Goal: Task Accomplishment & Management: Complete application form

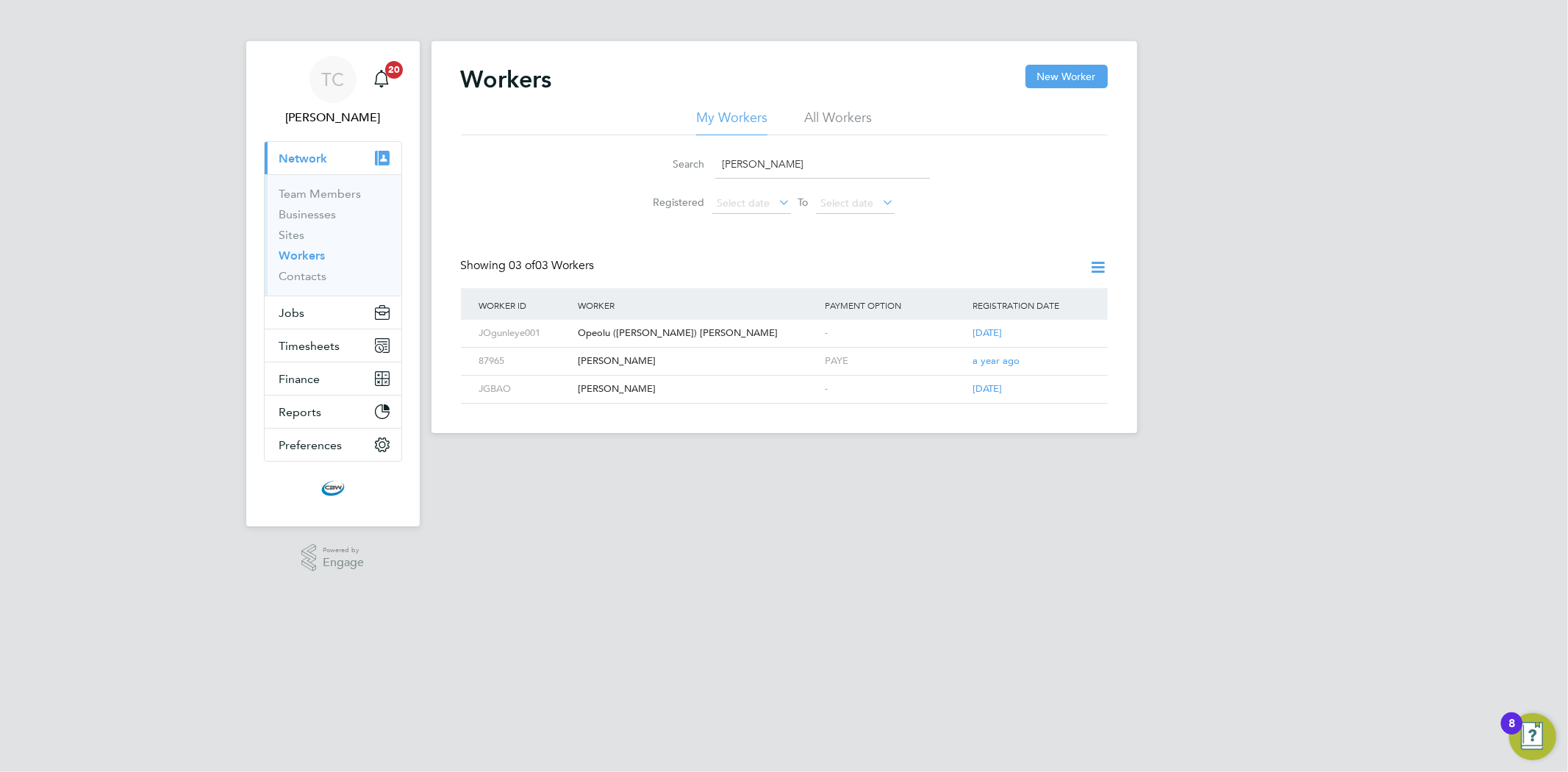
drag, startPoint x: 791, startPoint y: 161, endPoint x: 691, endPoint y: 160, distance: 100.0
click at [691, 160] on div "Search joshua" at bounding box center [784, 164] width 291 height 29
type input "carl"
click at [617, 331] on div "[PERSON_NAME]" at bounding box center [697, 333] width 247 height 27
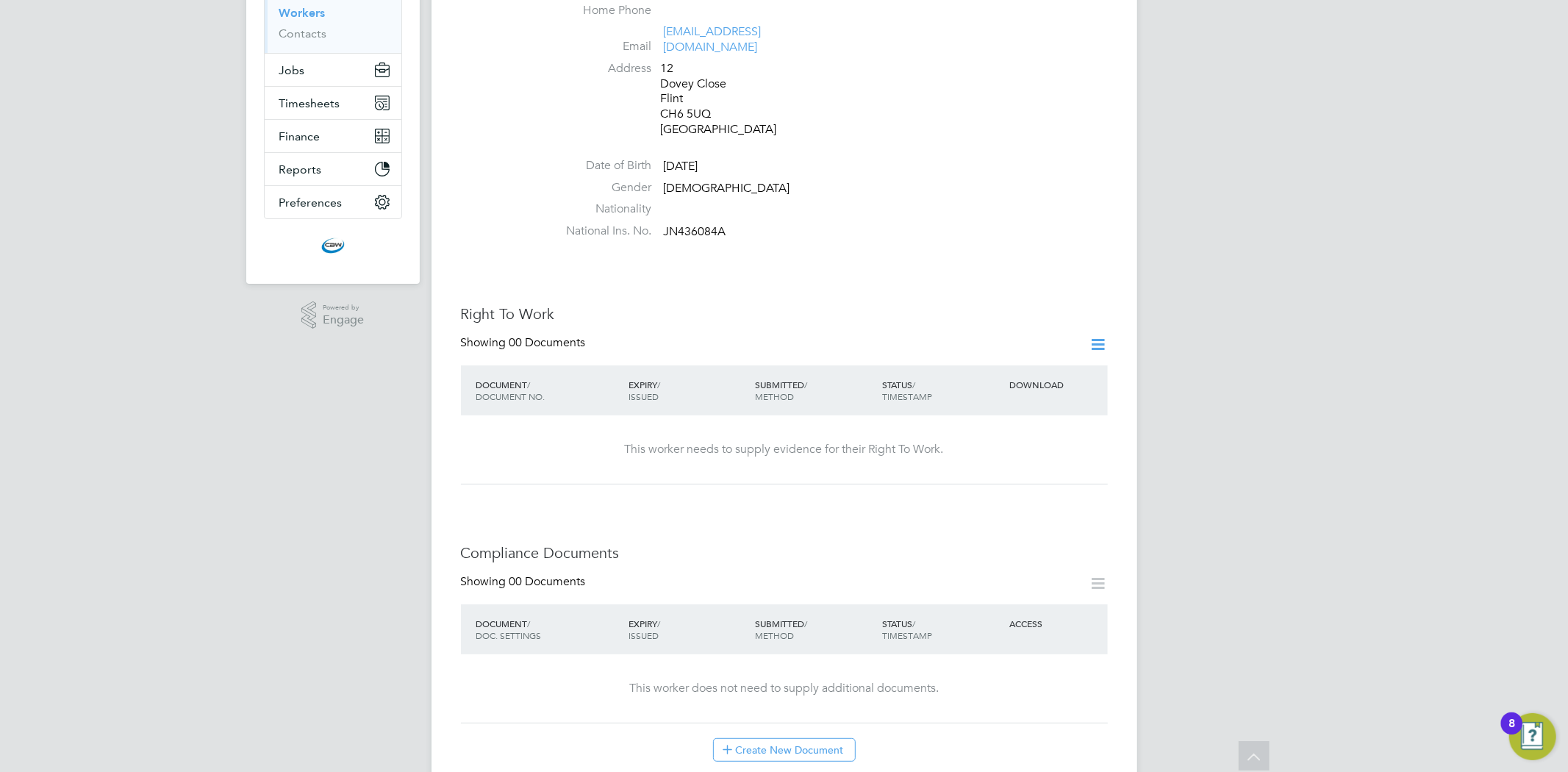
scroll to position [245, 0]
click at [1099, 333] on icon at bounding box center [1098, 342] width 18 height 18
click at [1002, 359] on li "Add Right To Work Document" at bounding box center [1016, 362] width 177 height 20
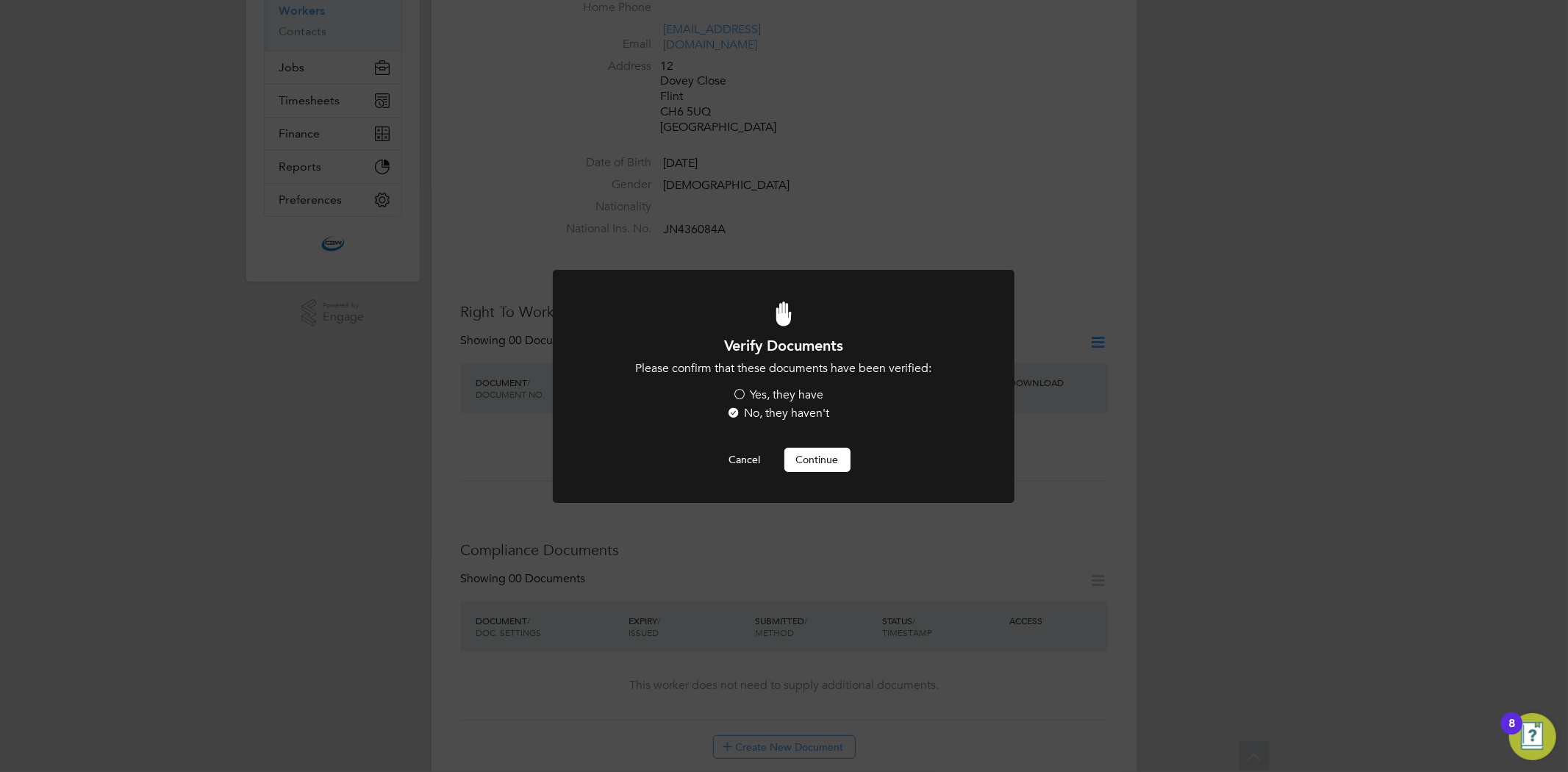
scroll to position [0, 0]
click at [740, 391] on label "Yes, they have" at bounding box center [778, 395] width 91 height 16
click at [0, 0] on input "Yes, they have" at bounding box center [0, 0] width 0 height 0
click at [824, 464] on button "Continue" at bounding box center [817, 459] width 66 height 24
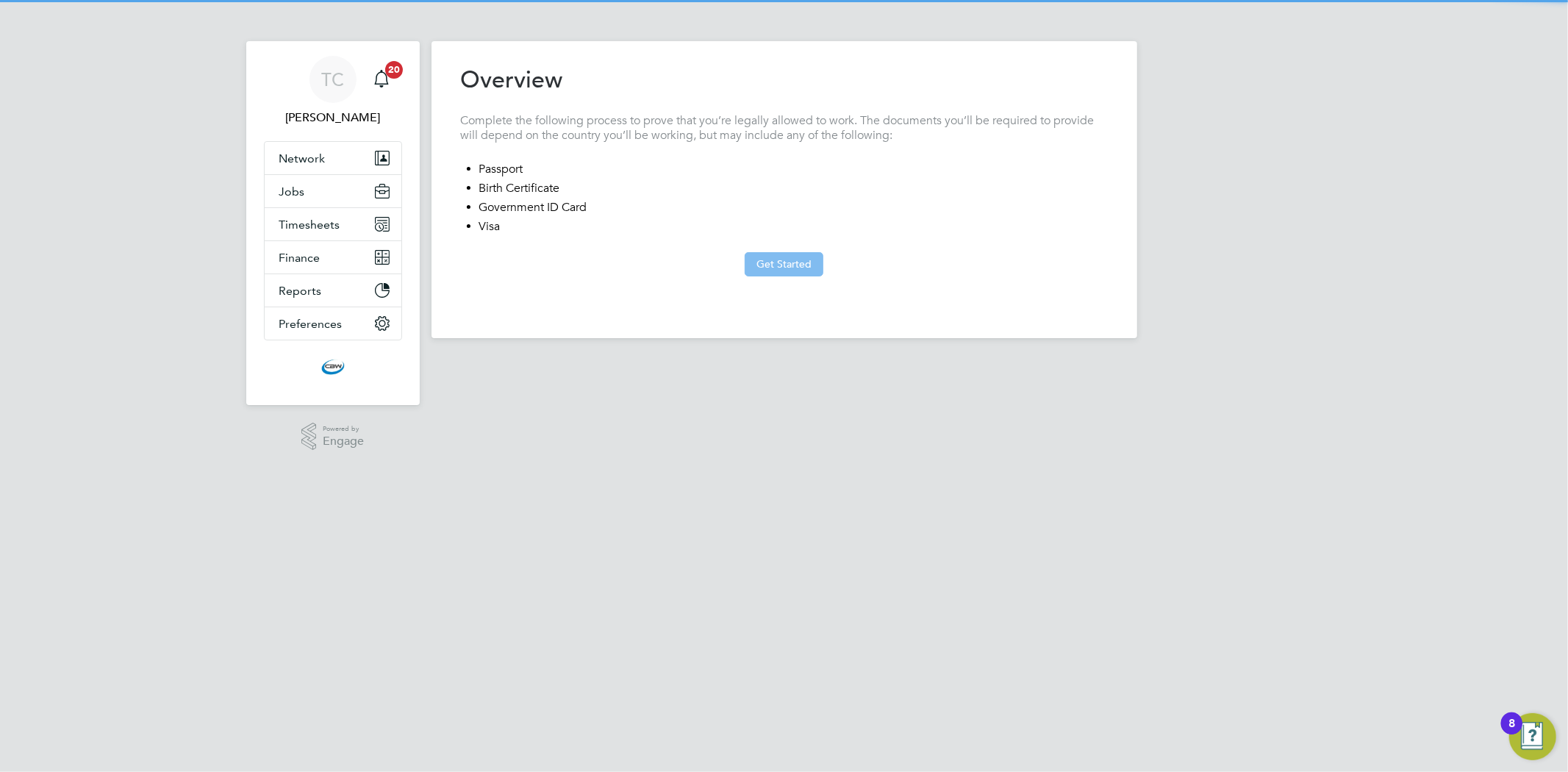
click at [807, 261] on button "Get Started" at bounding box center [784, 264] width 78 height 24
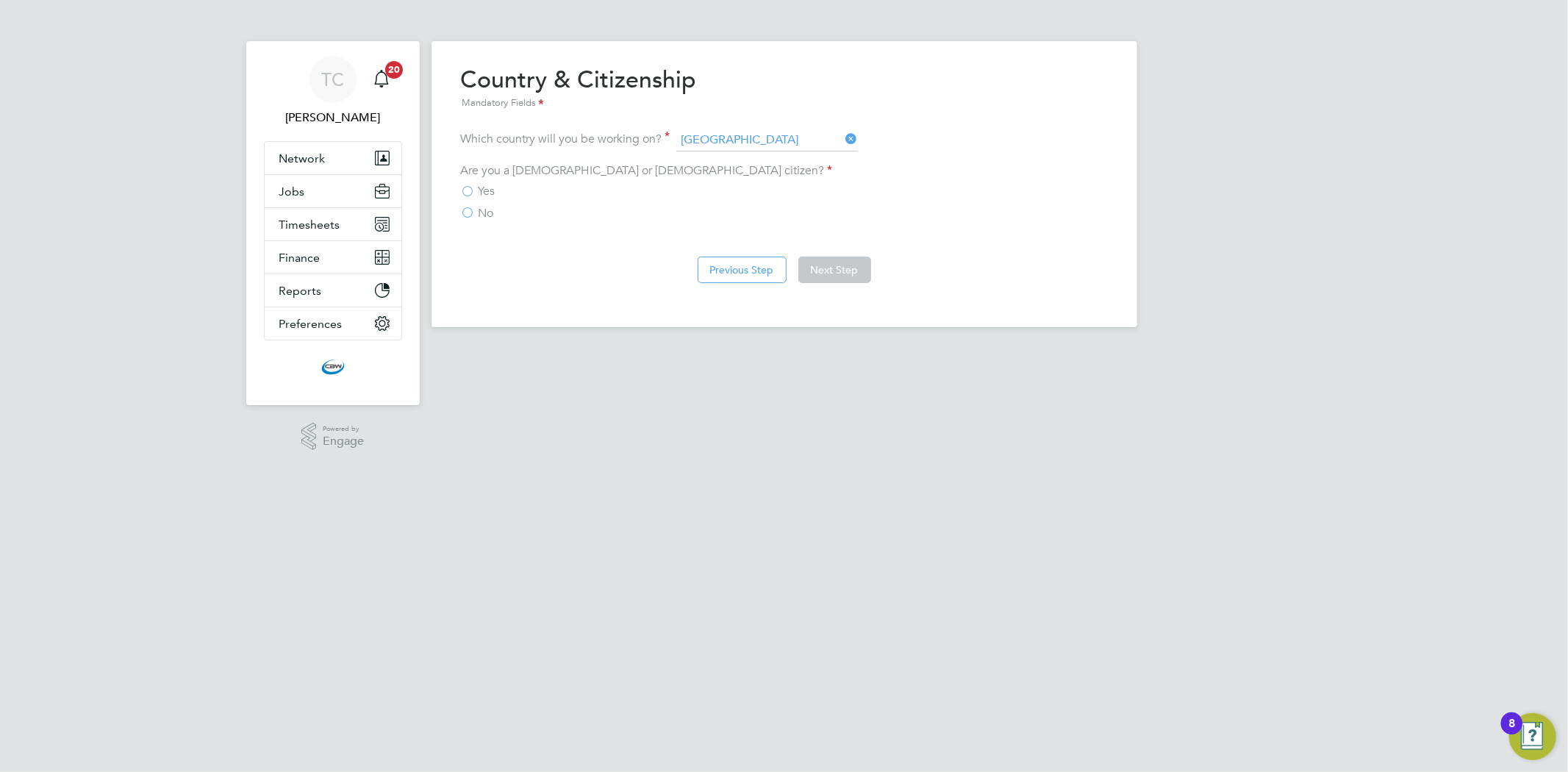
click at [481, 186] on span "Yes" at bounding box center [487, 191] width 17 height 15
click at [0, 0] on input "Yes" at bounding box center [0, 0] width 0 height 0
click at [842, 272] on button "Next Step" at bounding box center [835, 270] width 73 height 27
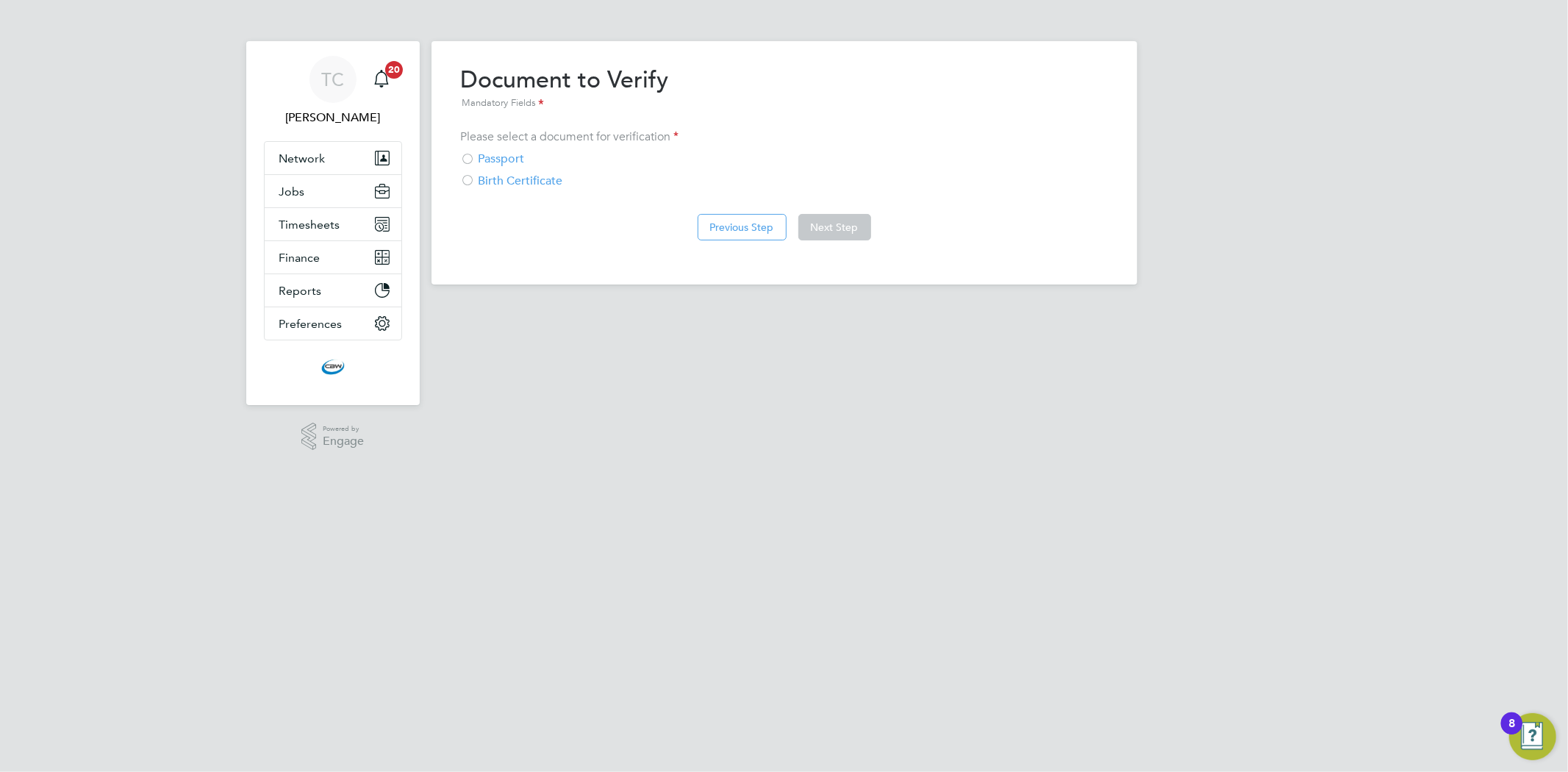
click at [515, 182] on div "Birth Certificate" at bounding box center [784, 181] width 646 height 16
click at [848, 230] on button "Next Step" at bounding box center [835, 227] width 73 height 27
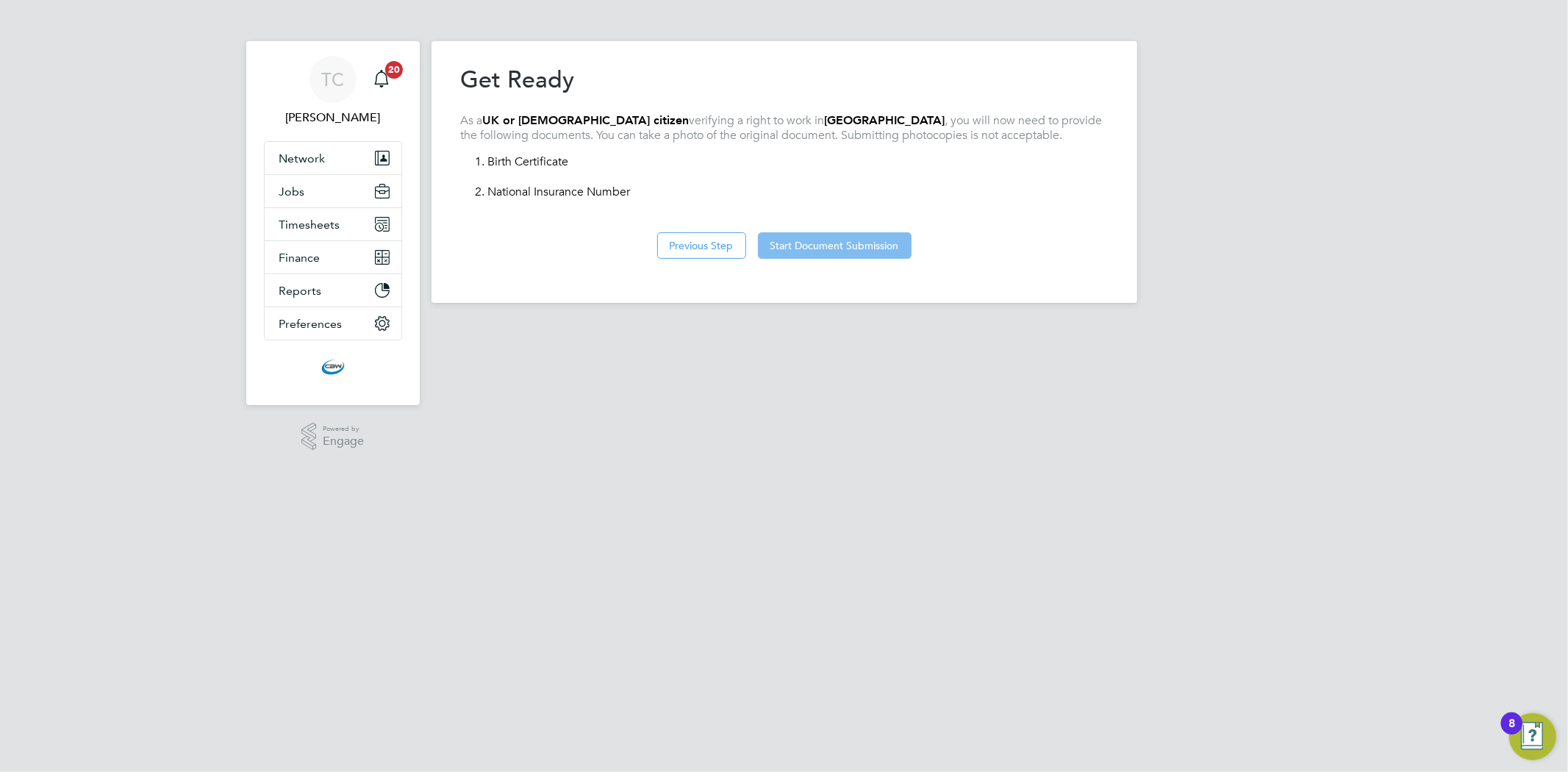
click at [791, 235] on button "Start Document Submission" at bounding box center [835, 245] width 154 height 27
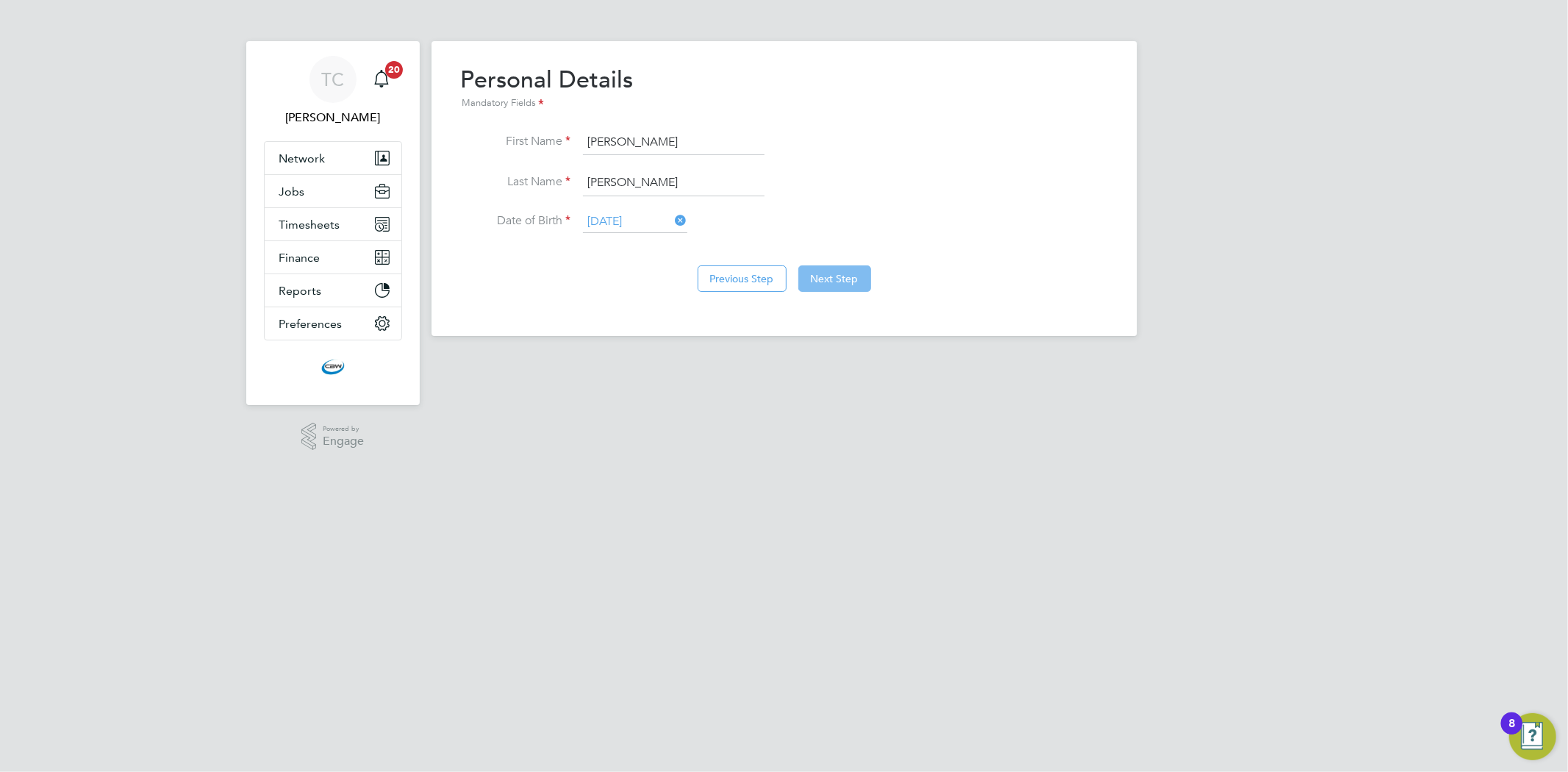
click at [842, 268] on button "Next Step" at bounding box center [835, 279] width 73 height 27
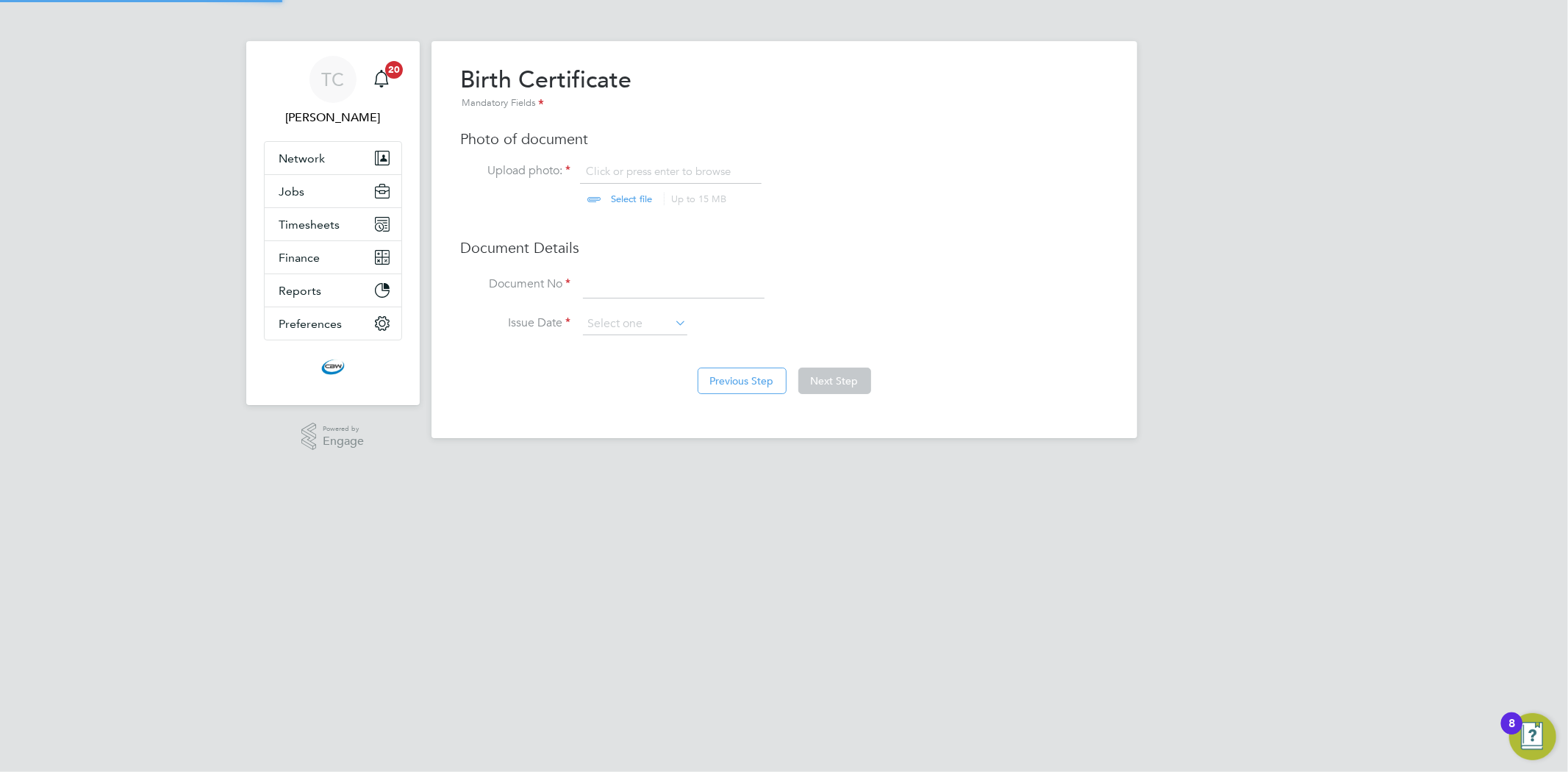
scroll to position [19, 182]
click at [627, 170] on input "file" at bounding box center [646, 186] width 231 height 44
click at [625, 194] on input "file" at bounding box center [646, 186] width 231 height 44
type input "C:\fakepath\2024_12_04 1_33 pm Office Lens (1) - Carl Roberts (2).jpg"
click at [596, 277] on input at bounding box center [674, 285] width 182 height 27
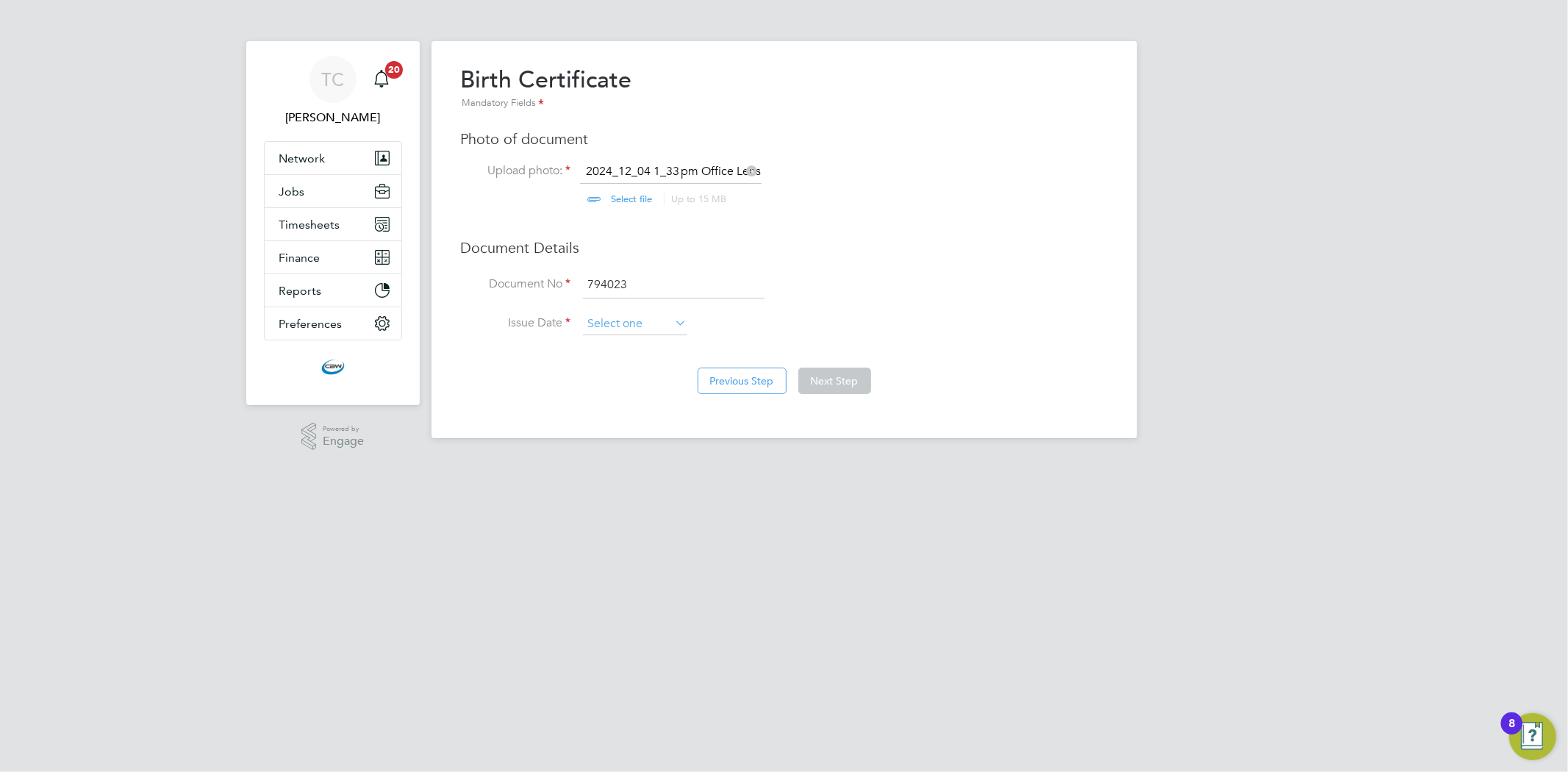
type input "794023"
click at [599, 322] on input at bounding box center [635, 324] width 104 height 22
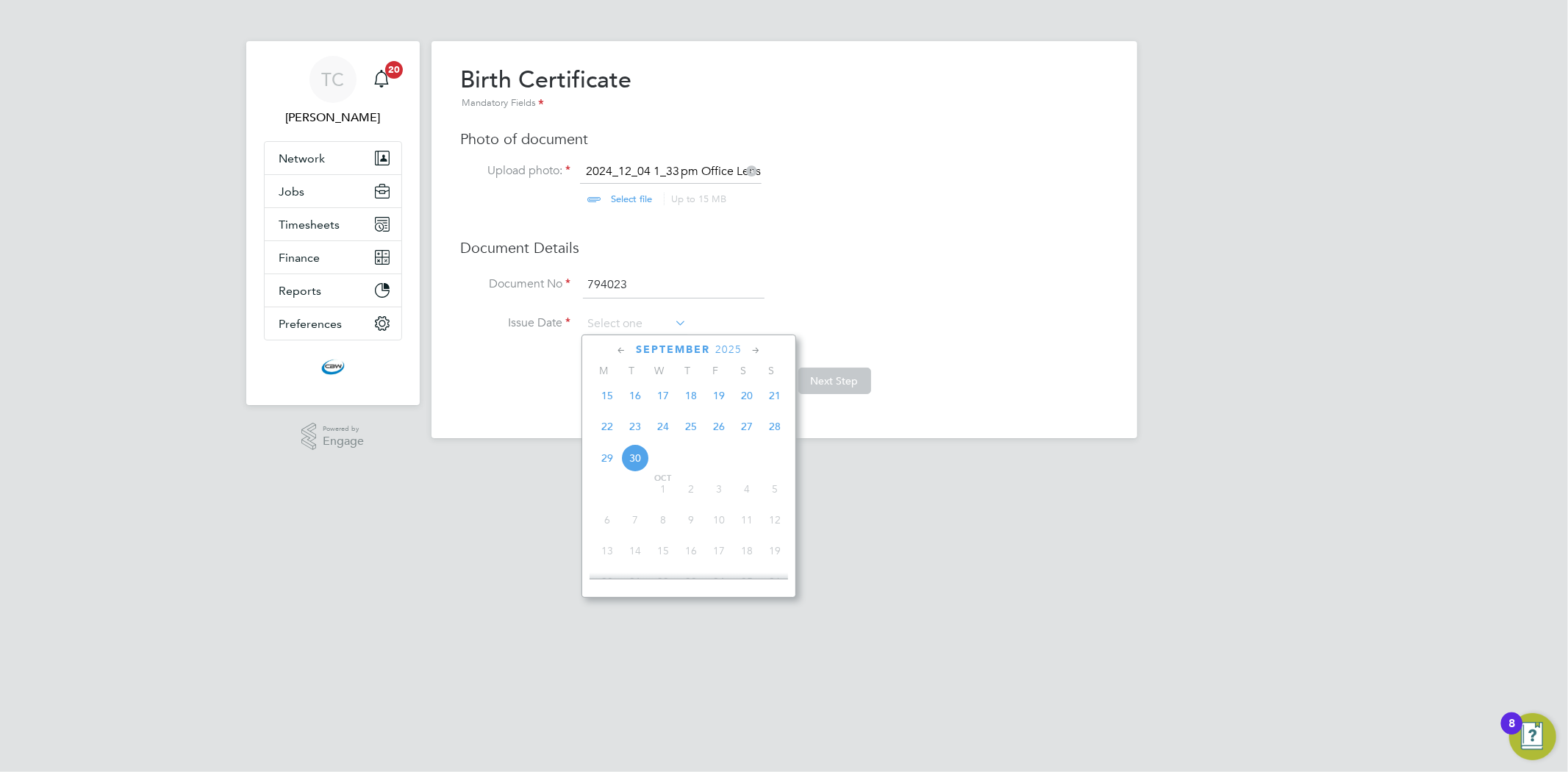
click at [755, 349] on icon at bounding box center [756, 350] width 14 height 16
click at [735, 348] on span "2025" at bounding box center [722, 350] width 27 height 13
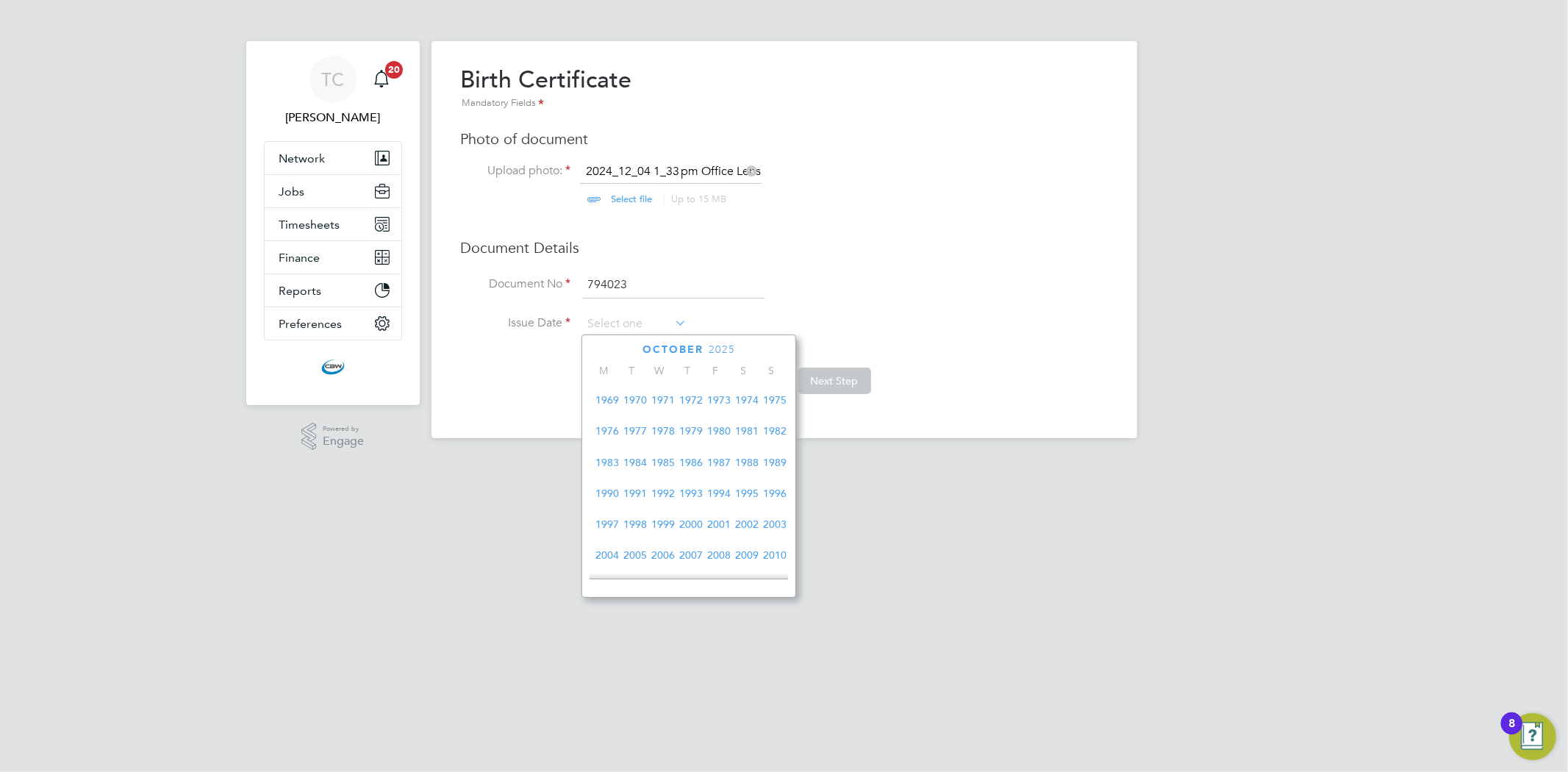
click at [777, 437] on span "1982" at bounding box center [775, 431] width 28 height 28
click at [617, 350] on icon at bounding box center [621, 350] width 14 height 16
click at [751, 347] on icon at bounding box center [756, 350] width 14 height 16
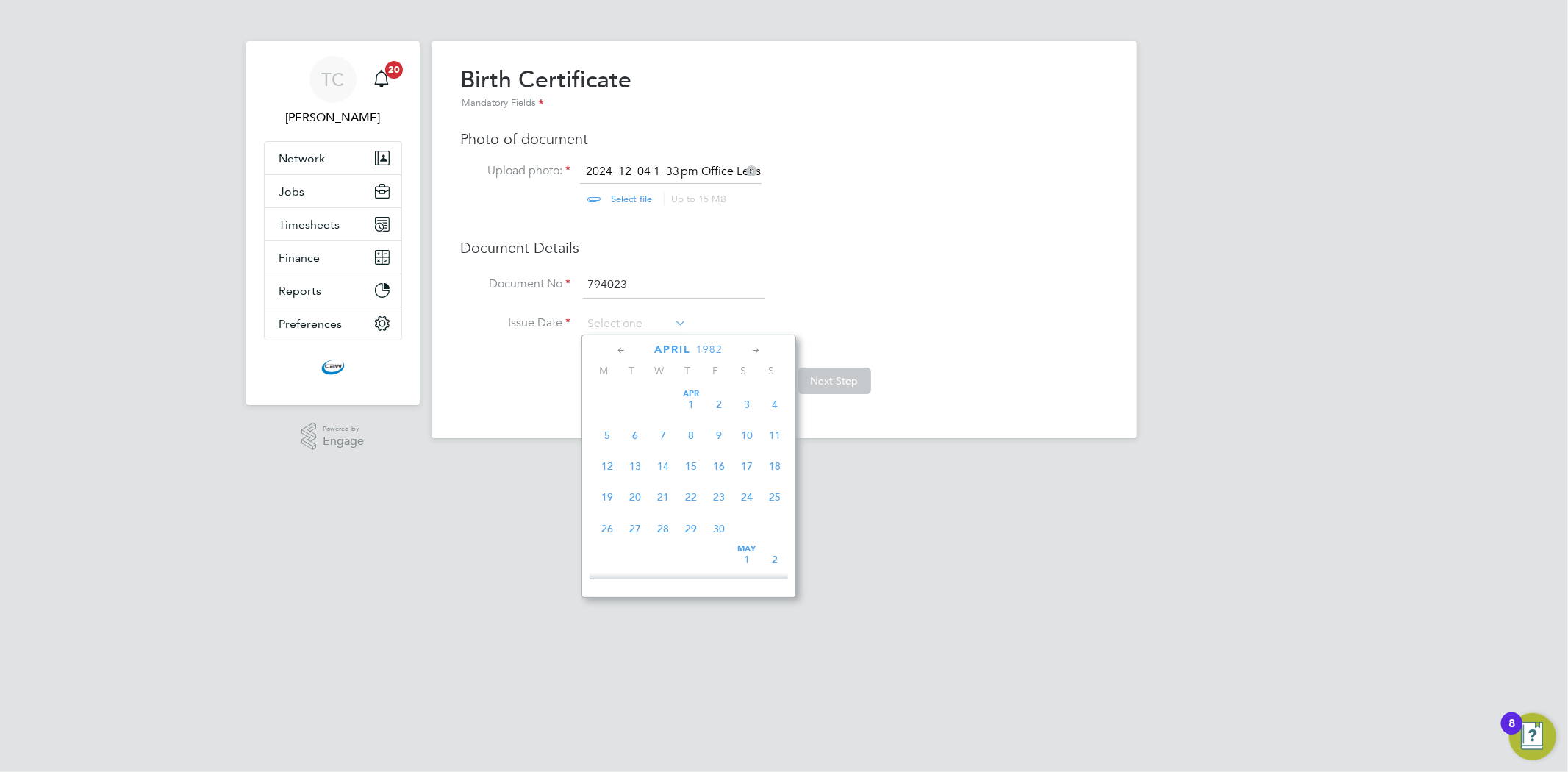
scroll to position [158, 0]
click at [611, 469] on span "10" at bounding box center [607, 464] width 28 height 28
type input "10 May 1982"
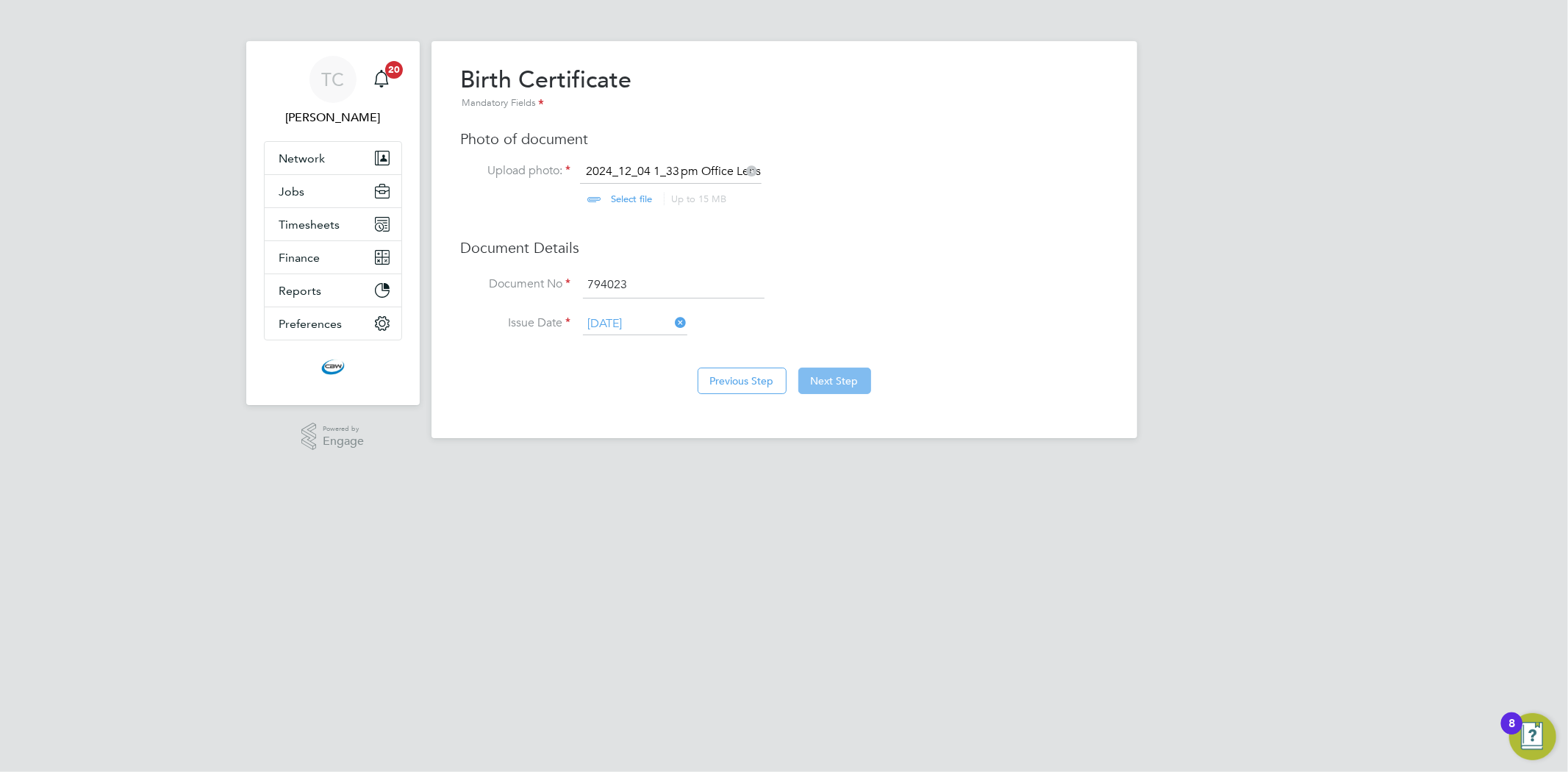
click at [849, 387] on button "Next Step" at bounding box center [835, 381] width 73 height 27
click at [629, 196] on input "file" at bounding box center [646, 186] width 231 height 44
type input "C:\fakepath\image (17).png"
click at [641, 285] on input at bounding box center [674, 285] width 182 height 27
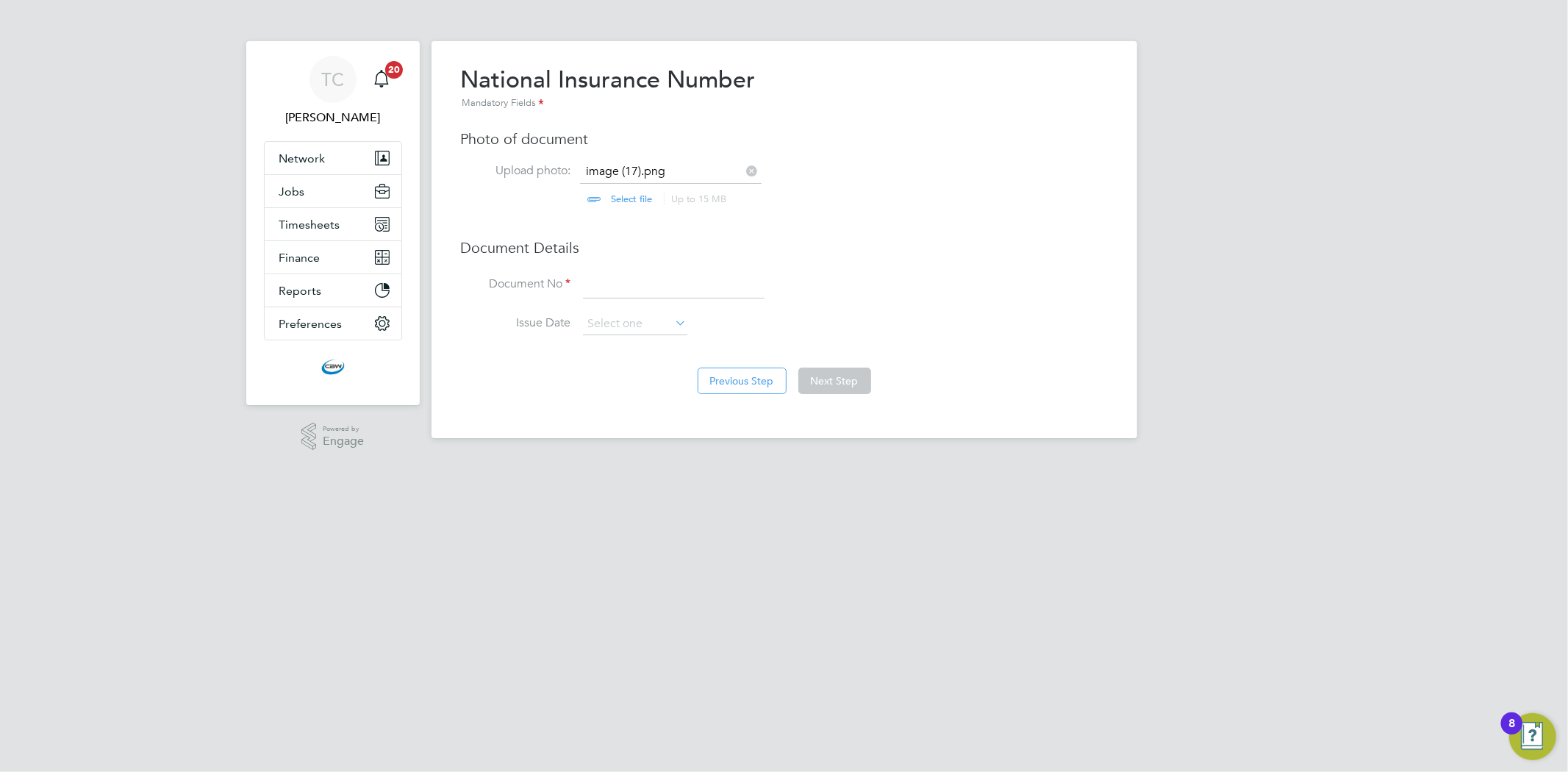
click at [658, 288] on input at bounding box center [674, 285] width 182 height 27
type input "JN436084A"
click at [658, 321] on input at bounding box center [635, 324] width 104 height 22
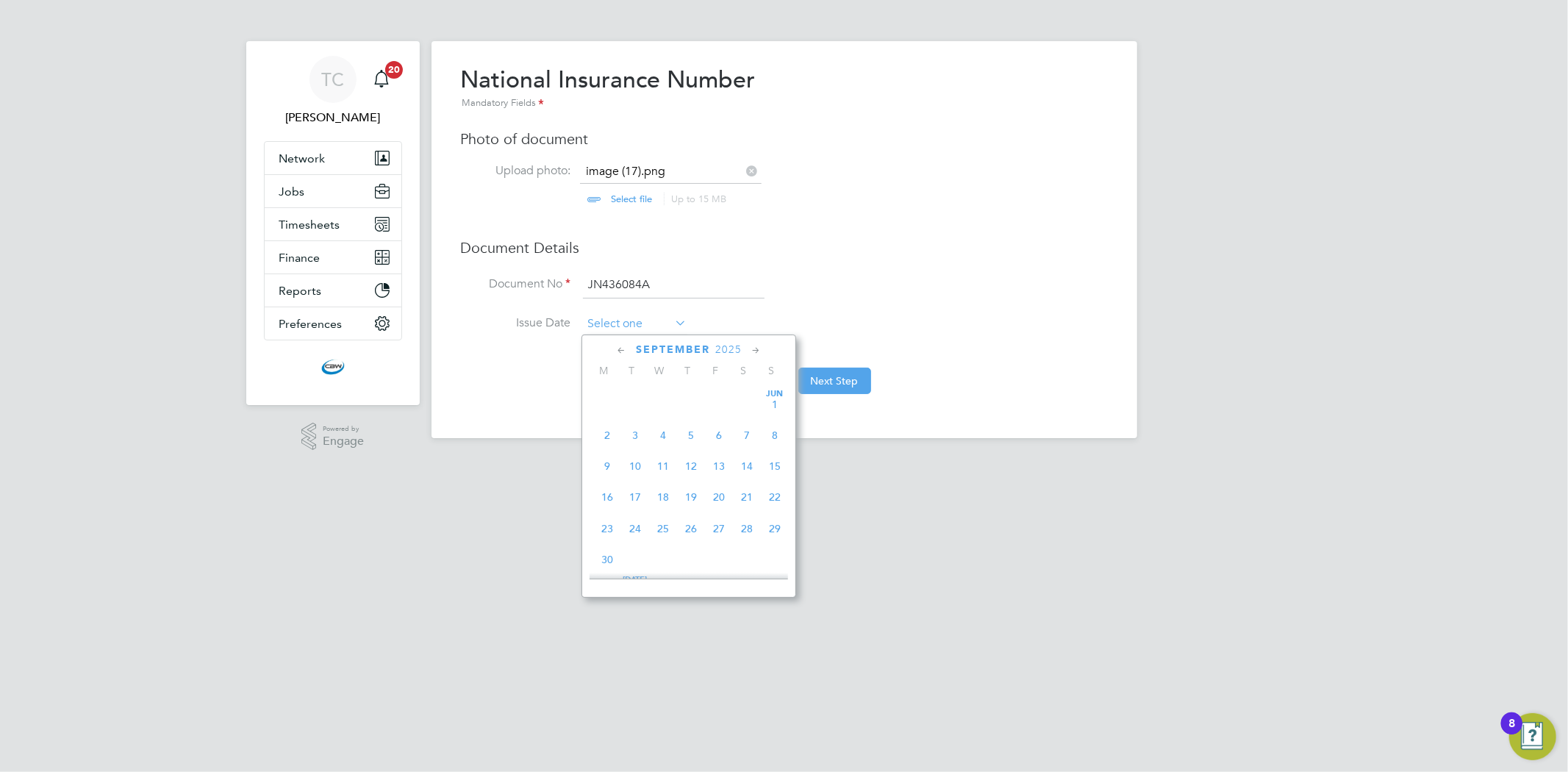
scroll to position [567, 0]
click at [733, 350] on span "2025" at bounding box center [729, 350] width 27 height 13
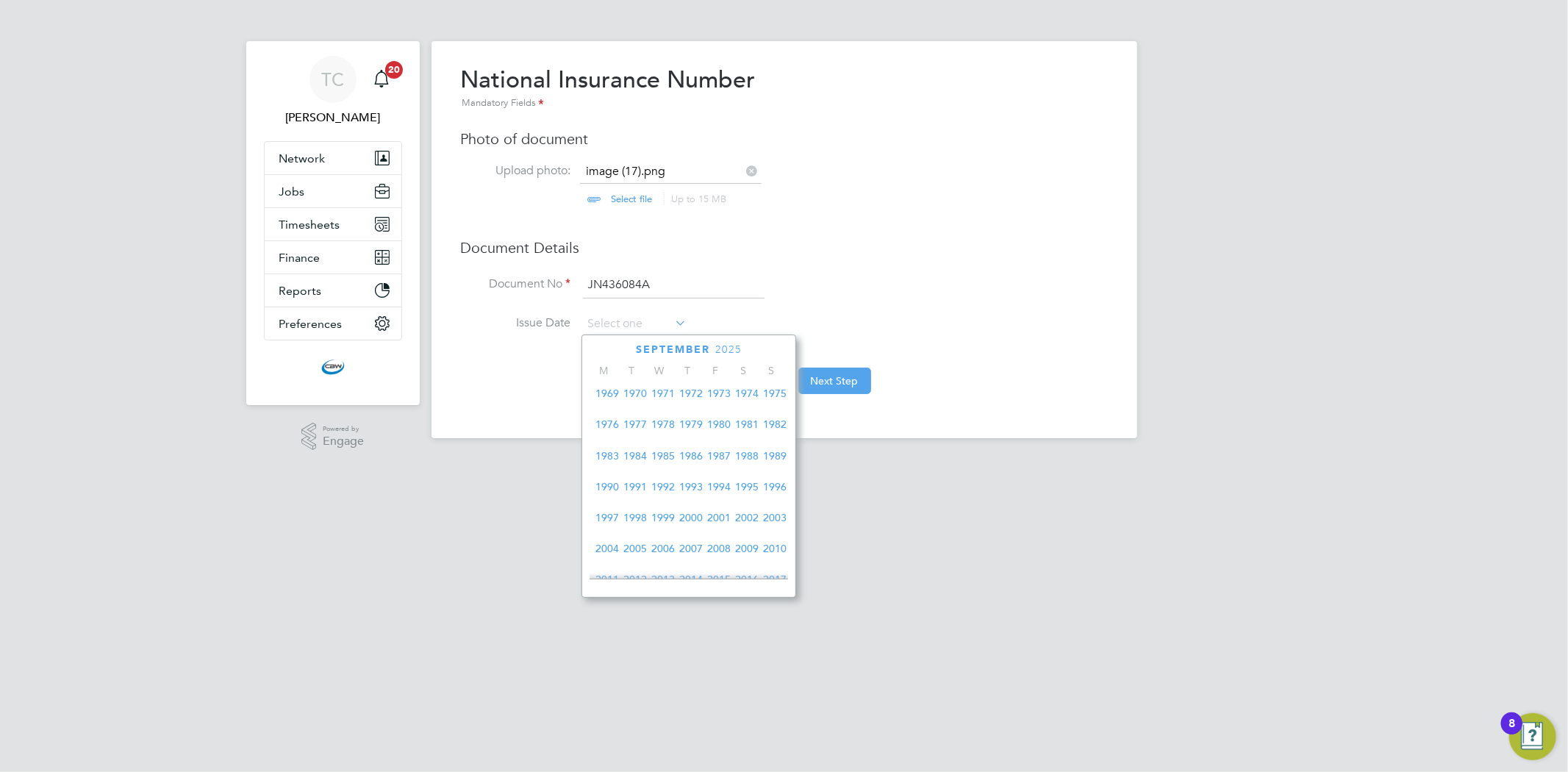
scroll to position [221, 0]
click at [770, 440] on span "1982" at bounding box center [775, 431] width 28 height 28
click at [621, 349] on icon at bounding box center [621, 350] width 14 height 16
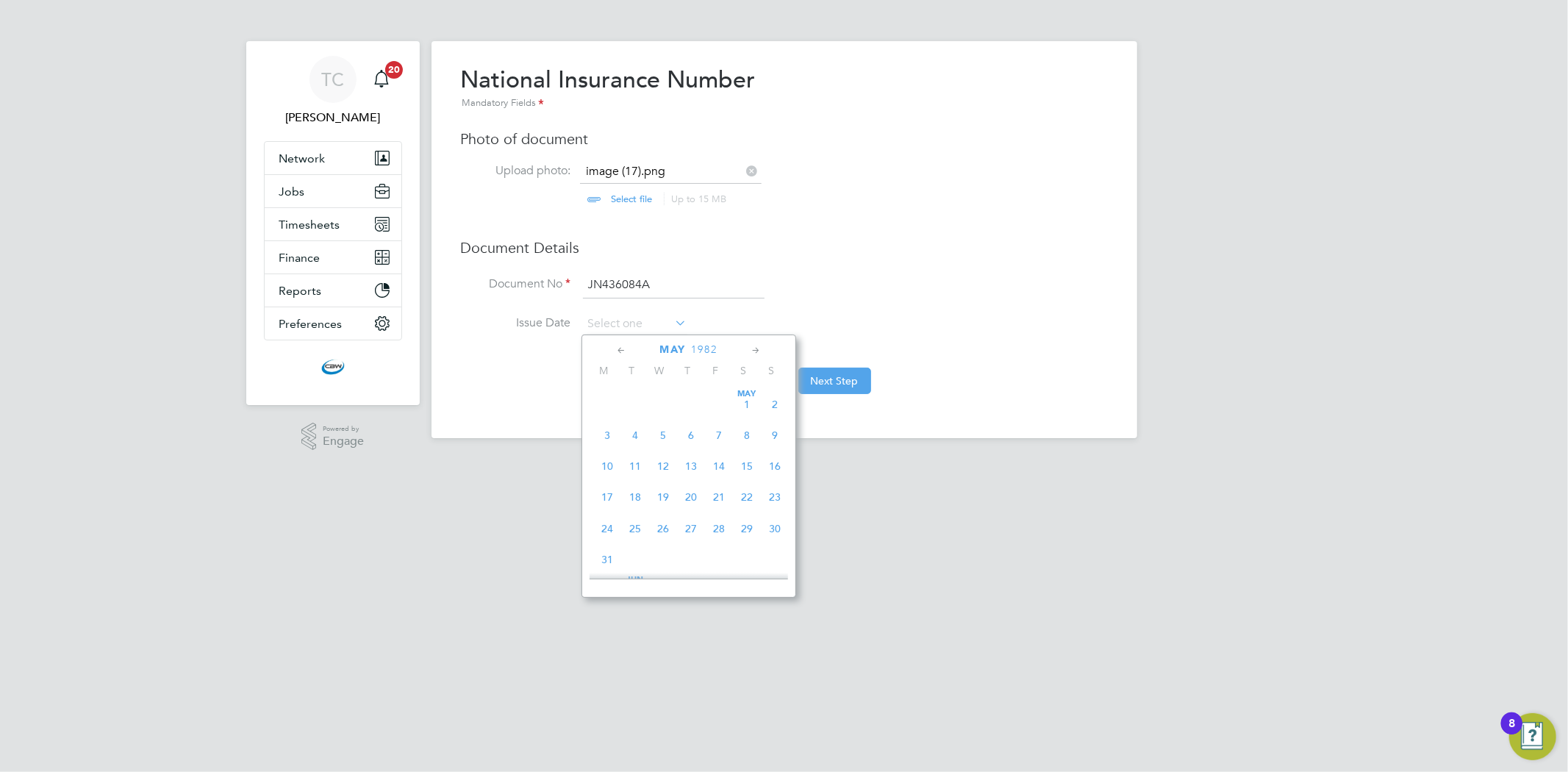
click at [621, 349] on icon at bounding box center [621, 350] width 14 height 16
click at [760, 348] on icon at bounding box center [756, 350] width 14 height 16
click at [609, 472] on span "10" at bounding box center [607, 464] width 28 height 28
type input "10 May 1982"
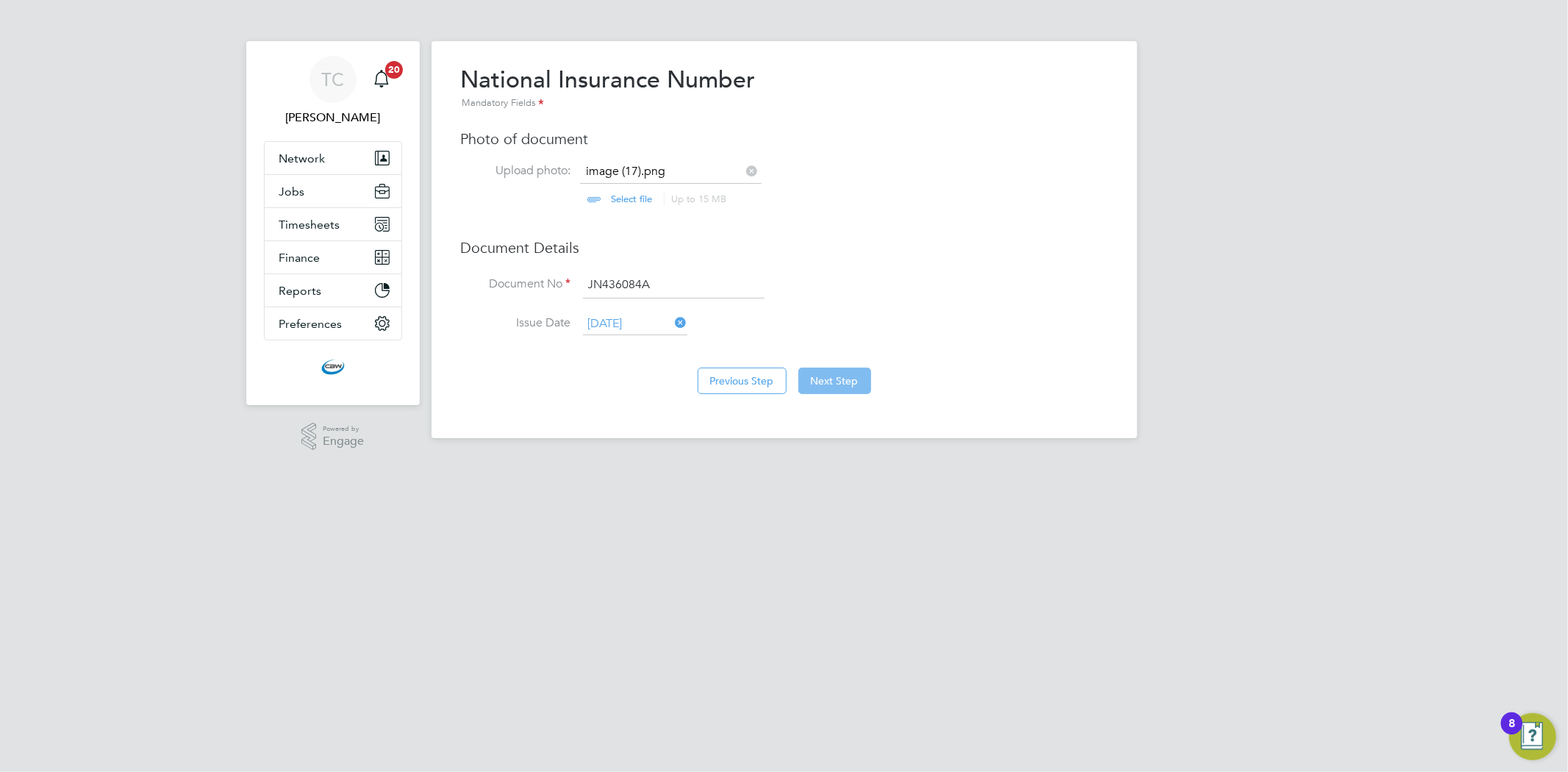
click at [868, 390] on button "Next Step" at bounding box center [835, 381] width 73 height 27
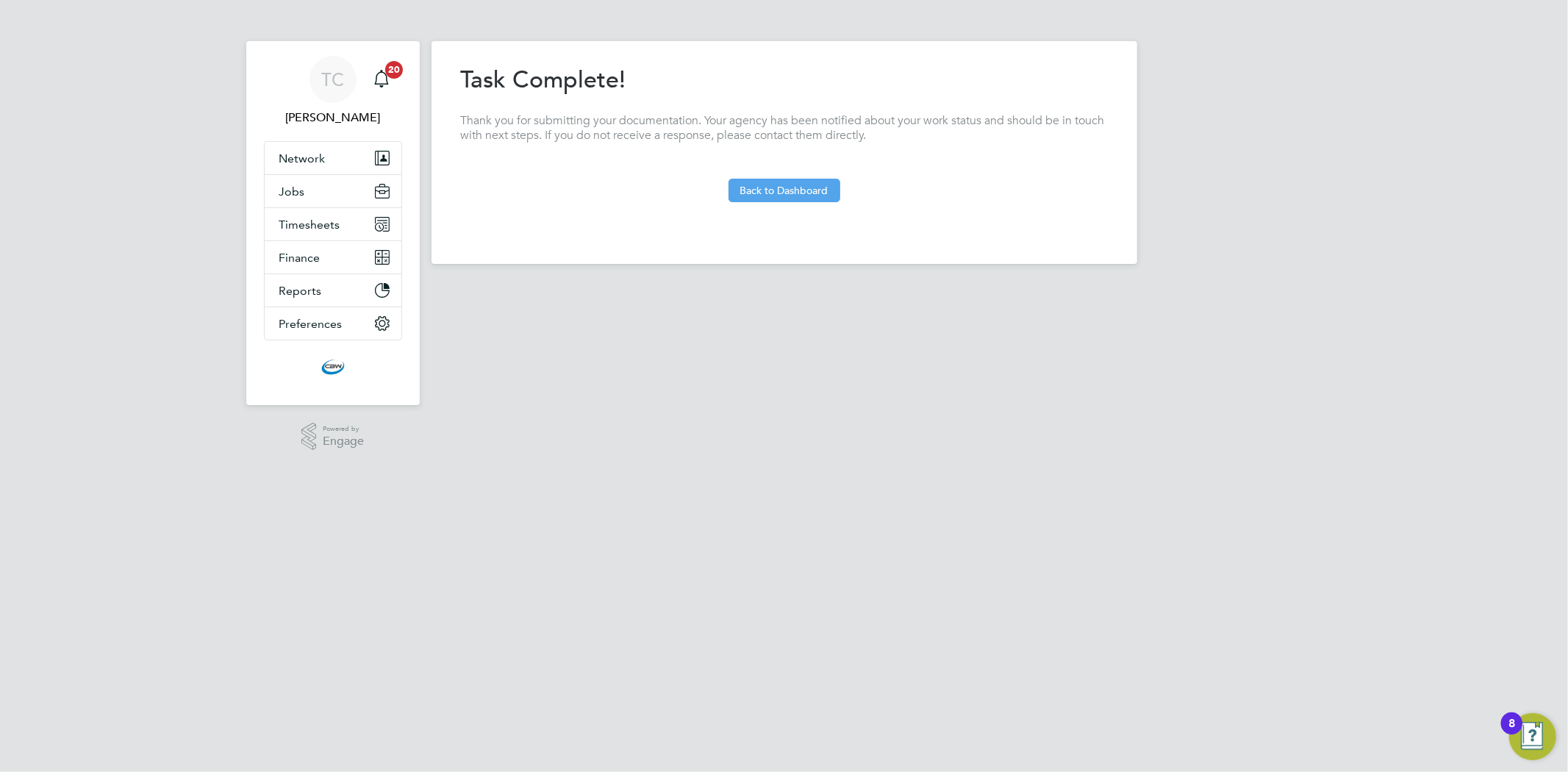
click at [785, 202] on div "Previous Step Next Step" at bounding box center [784, 218] width 646 height 32
click at [784, 192] on button "Back to Dashboard" at bounding box center [784, 190] width 112 height 24
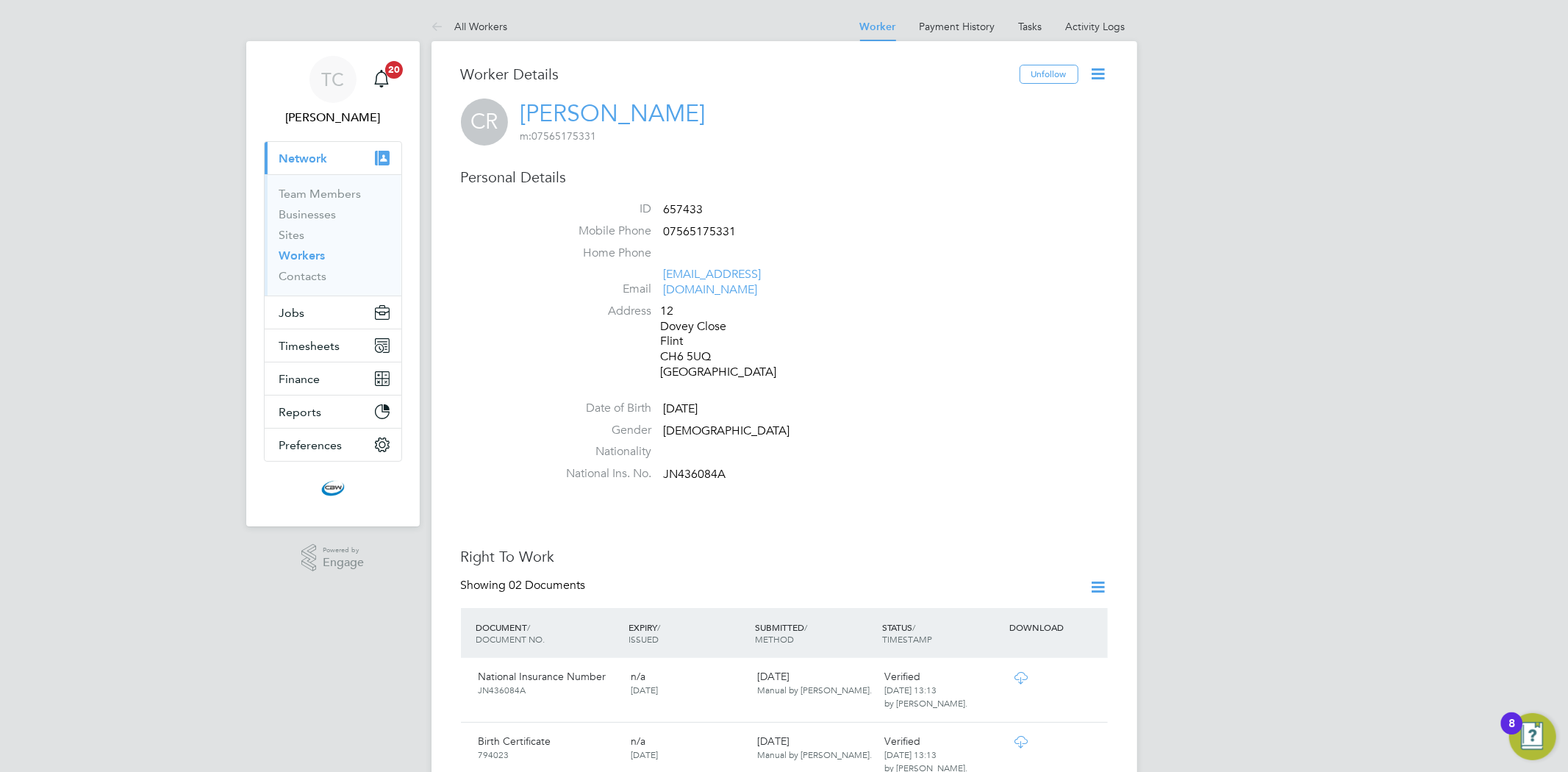
click at [300, 260] on link "Workers" at bounding box center [302, 256] width 46 height 14
